Goal: Information Seeking & Learning: Learn about a topic

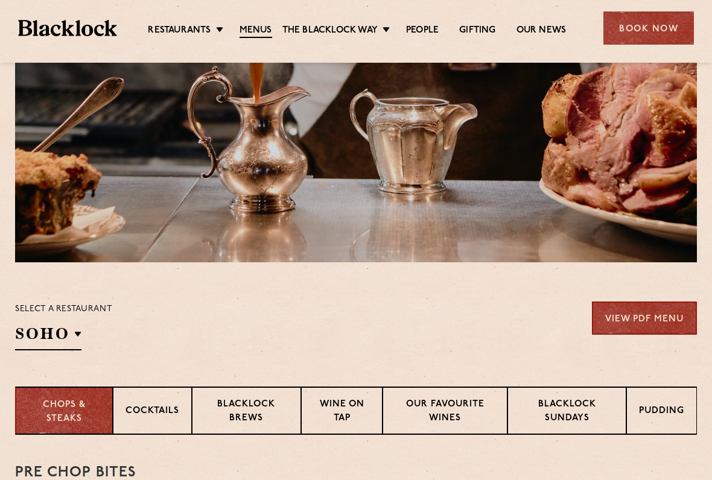
scroll to position [174, 0]
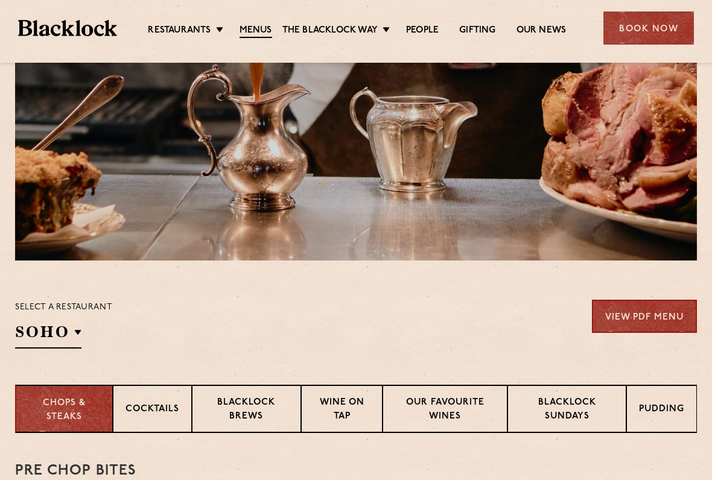
click at [86, 332] on div "Select a restaurant [GEOGRAPHIC_DATA] [GEOGRAPHIC_DATA] [GEOGRAPHIC_DATA] [GEOG…" at bounding box center [63, 324] width 97 height 49
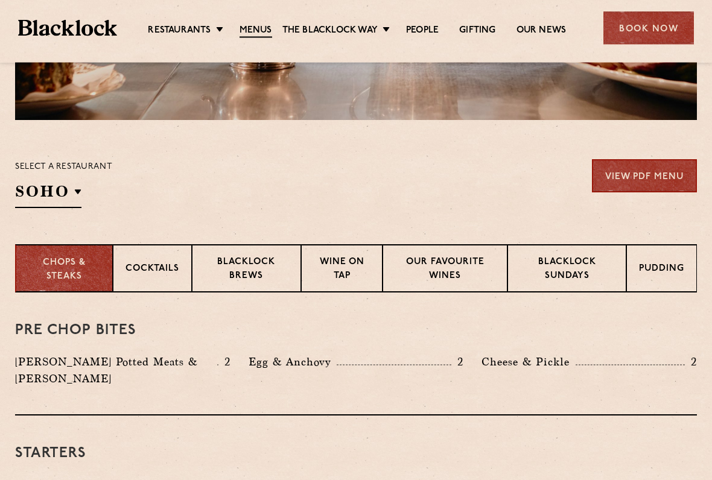
scroll to position [314, 0]
click at [74, 192] on h2 "SOHO" at bounding box center [48, 194] width 66 height 27
click at [0, 0] on li "[GEOGRAPHIC_DATA]" at bounding box center [0, 0] width 0 height 0
click at [256, 185] on div "Select a restaurant [GEOGRAPHIC_DATA] [GEOGRAPHIC_DATA] [GEOGRAPHIC_DATA] [GEOG…" at bounding box center [356, 183] width 682 height 49
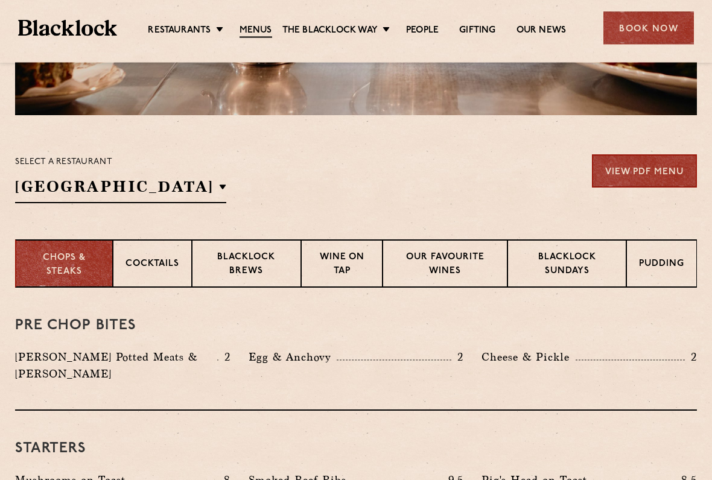
scroll to position [320, 0]
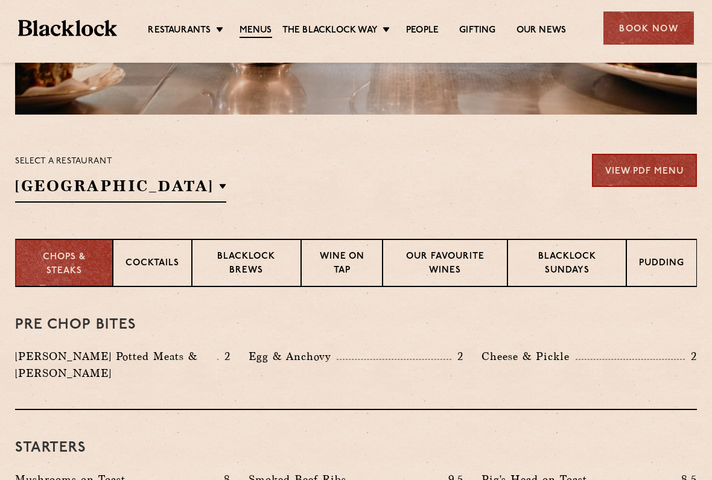
click at [659, 266] on p "Pudding" at bounding box center [661, 264] width 45 height 15
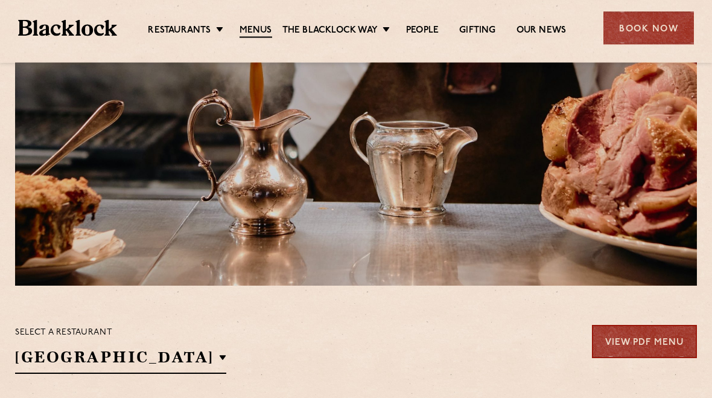
scroll to position [0, 0]
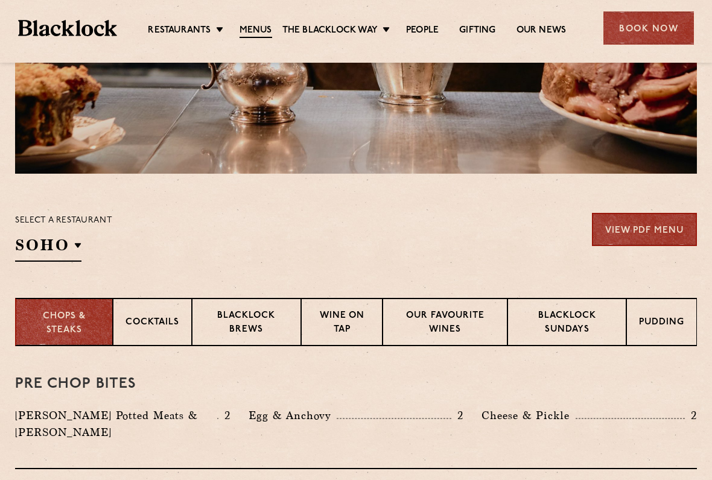
scroll to position [262, 0]
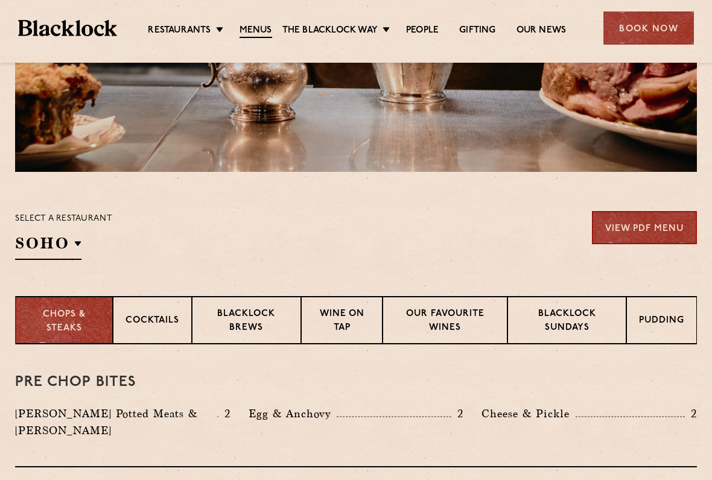
click at [0, 0] on p "[GEOGRAPHIC_DATA]" at bounding box center [0, 0] width 0 height 0
click at [336, 252] on div "Select a restaurant [GEOGRAPHIC_DATA] [GEOGRAPHIC_DATA] [GEOGRAPHIC_DATA] [GEOG…" at bounding box center [356, 235] width 682 height 49
click at [86, 321] on p "Chops & Steaks" at bounding box center [64, 321] width 72 height 27
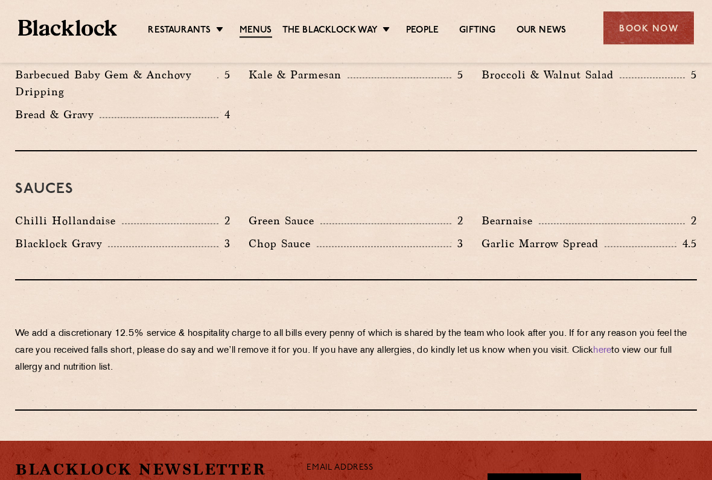
scroll to position [1946, 0]
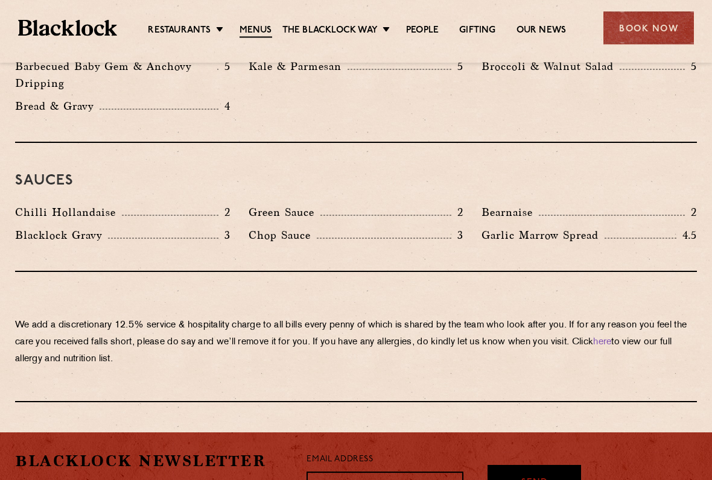
click at [373, 358] on div "We add a discretionary 12.5% service & hospitality charge to all bills every pe…" at bounding box center [356, 338] width 682 height 130
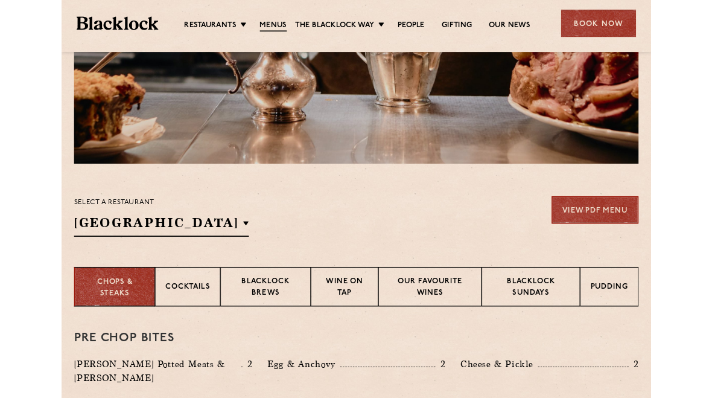
scroll to position [236, 0]
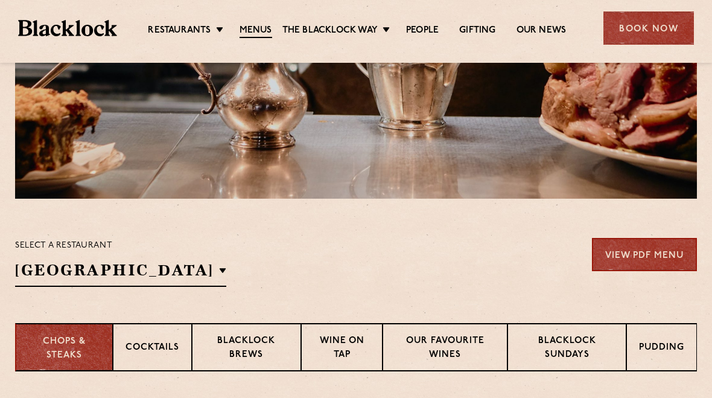
click at [160, 271] on div "Select a restaurant [GEOGRAPHIC_DATA] [GEOGRAPHIC_DATA] [GEOGRAPHIC_DATA] [GEOG…" at bounding box center [356, 262] width 682 height 49
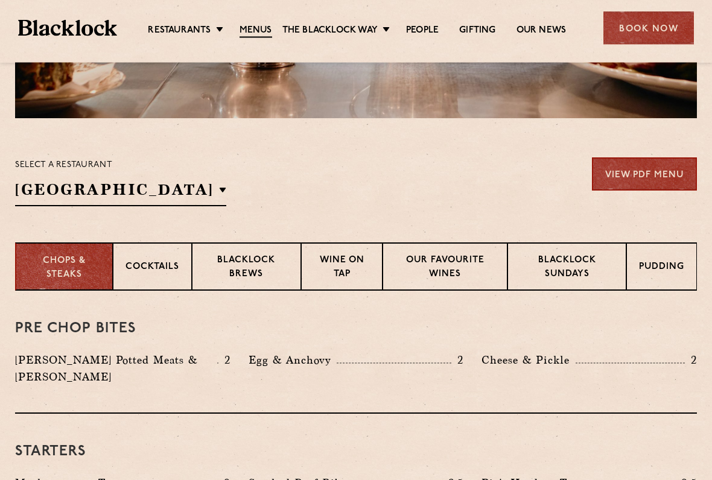
scroll to position [316, 0]
click at [150, 190] on h2 "[GEOGRAPHIC_DATA]" at bounding box center [120, 192] width 211 height 27
click at [0, 0] on p "Covent Garden" at bounding box center [0, 0] width 0 height 0
click at [351, 197] on div "Select a restaurant Covent Garden Soho Birmingham City Shoreditch Covent Garden…" at bounding box center [356, 181] width 682 height 49
click at [86, 271] on p "Chops & Steaks" at bounding box center [64, 268] width 72 height 27
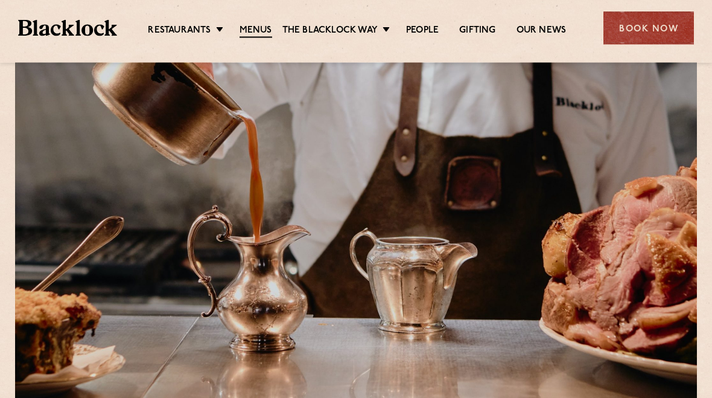
scroll to position [0, 0]
